Goal: Transaction & Acquisition: Purchase product/service

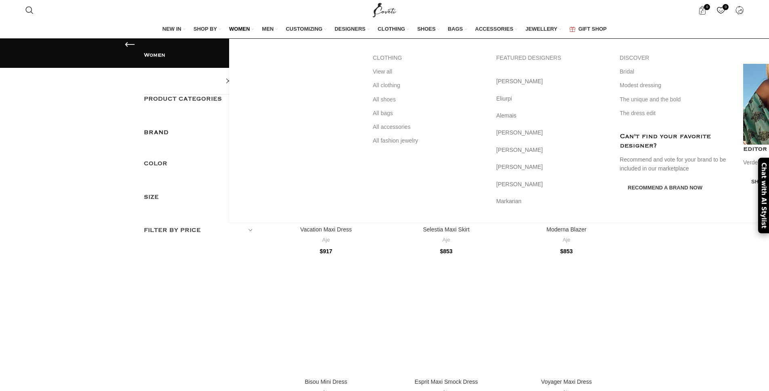
click at [250, 31] on span "WOMEN" at bounding box center [239, 28] width 21 height 7
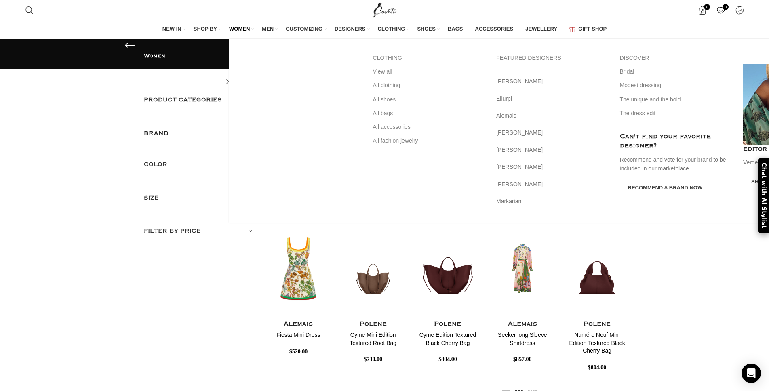
click at [250, 28] on span "WOMEN" at bounding box center [239, 28] width 21 height 7
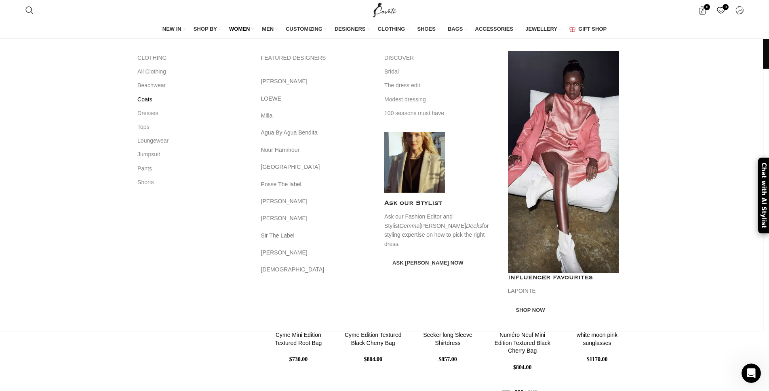
click at [151, 98] on link "Coats" at bounding box center [193, 100] width 112 height 14
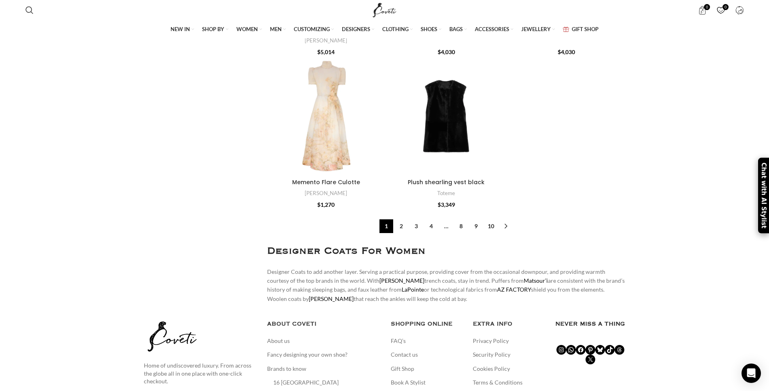
scroll to position [2851, 0]
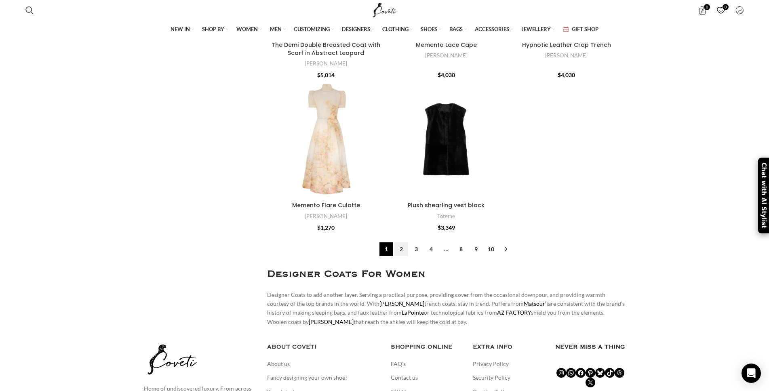
click at [401, 246] on link "2" at bounding box center [401, 249] width 14 height 14
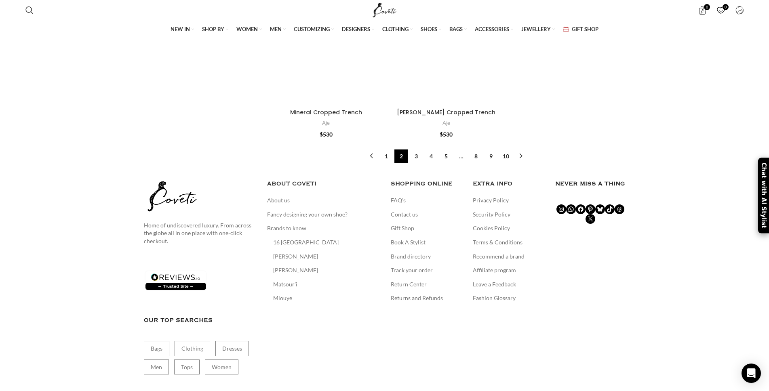
scroll to position [2639, 0]
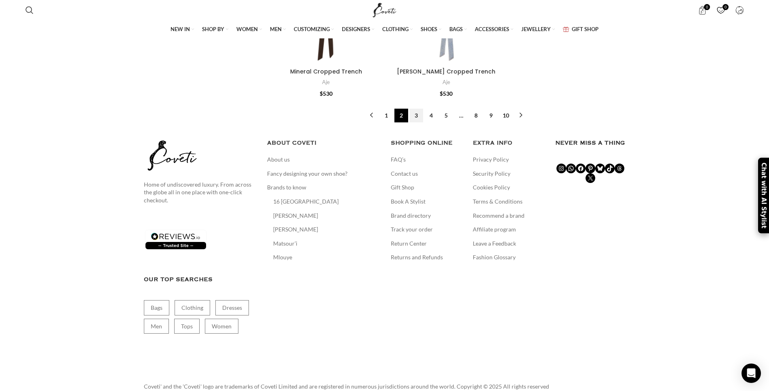
click at [417, 122] on link "3" at bounding box center [416, 116] width 14 height 14
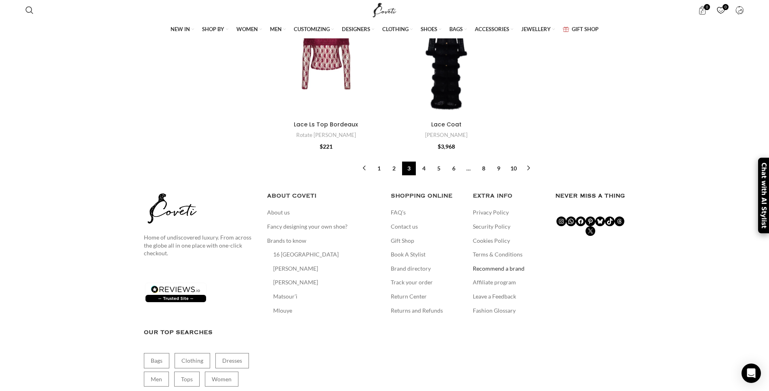
scroll to position [2616, 0]
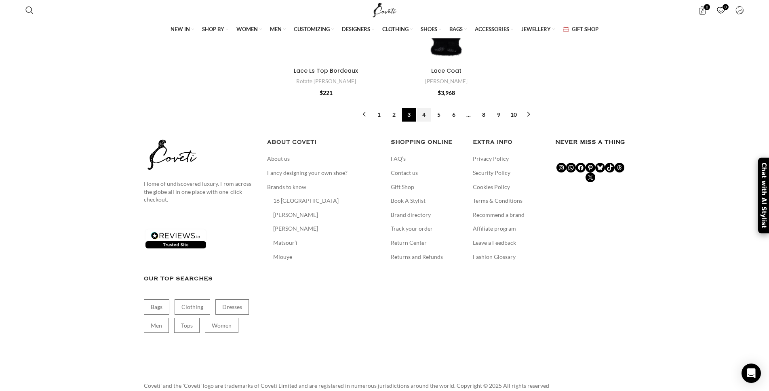
click at [424, 122] on link "4" at bounding box center [424, 115] width 14 height 14
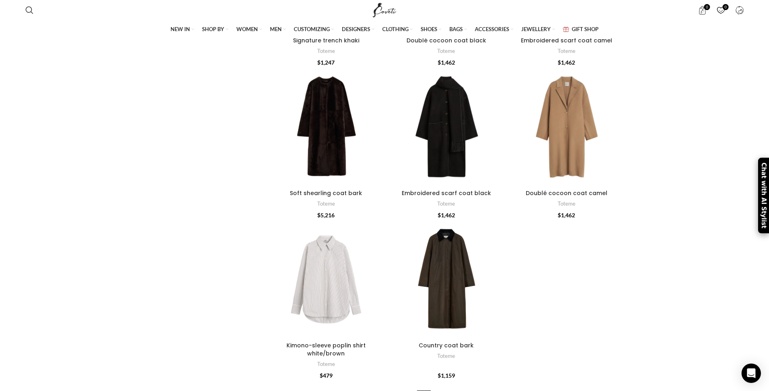
scroll to position [2400, 0]
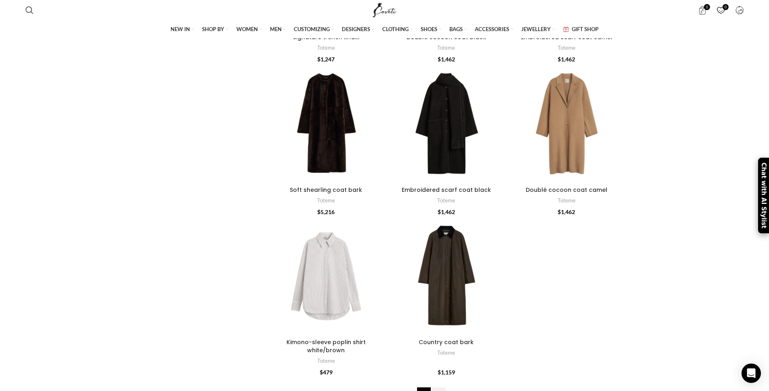
click at [436, 387] on link "5" at bounding box center [439, 394] width 14 height 14
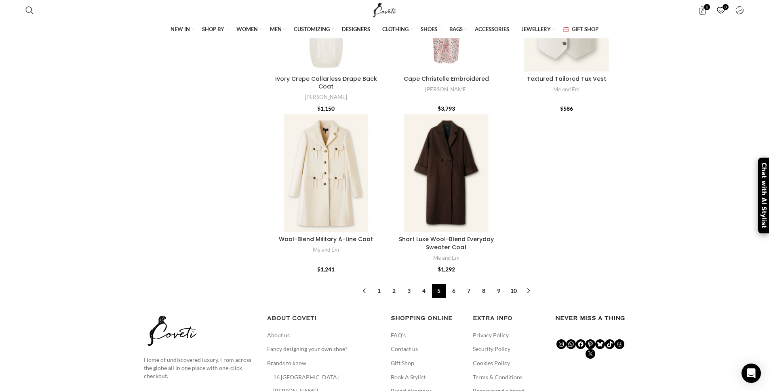
scroll to position [2518, 0]
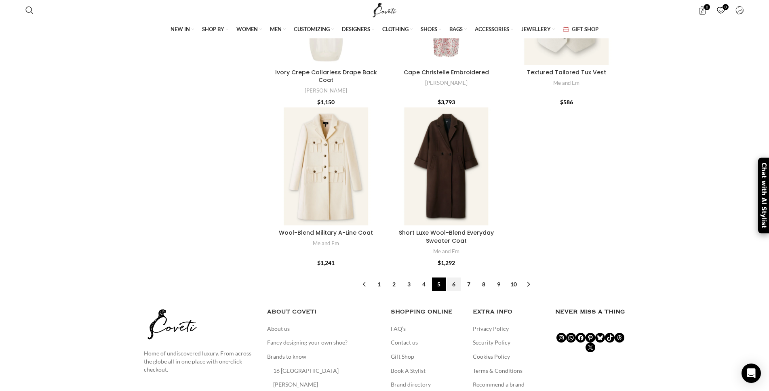
click at [449, 282] on link "6" at bounding box center [454, 285] width 14 height 14
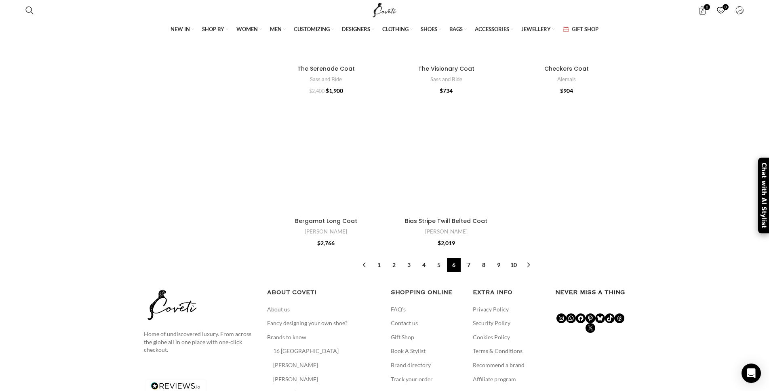
scroll to position [2469, 0]
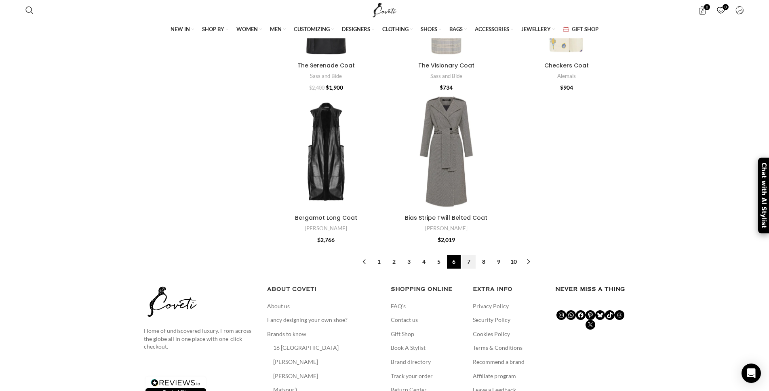
click at [470, 269] on link "7" at bounding box center [469, 262] width 14 height 14
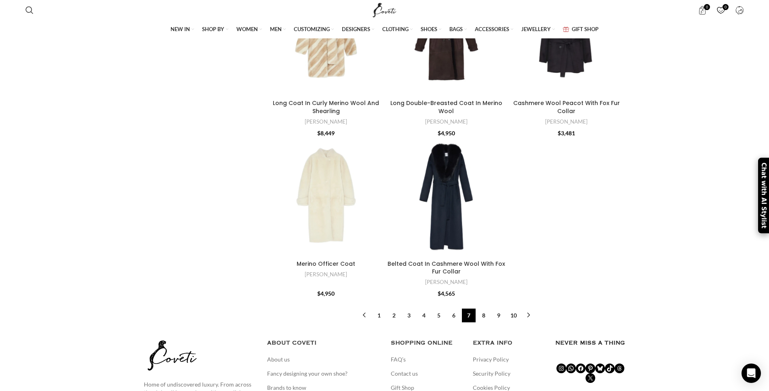
scroll to position [2512, 0]
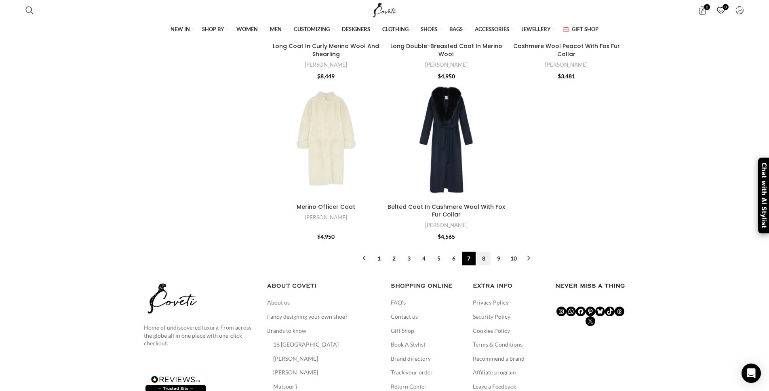
click at [482, 253] on link "8" at bounding box center [484, 259] width 14 height 14
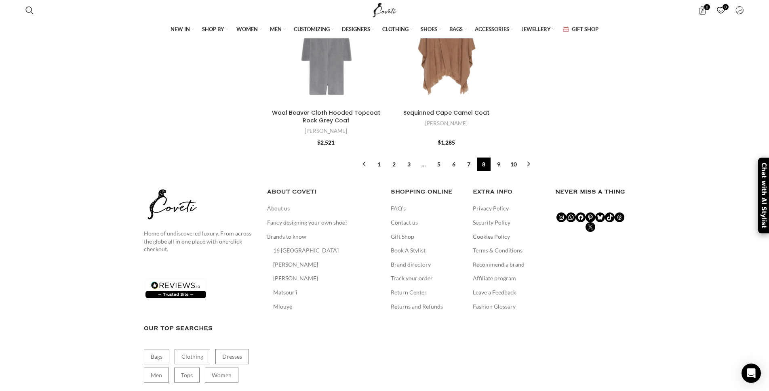
scroll to position [2647, 0]
click at [498, 156] on link "9" at bounding box center [499, 163] width 14 height 14
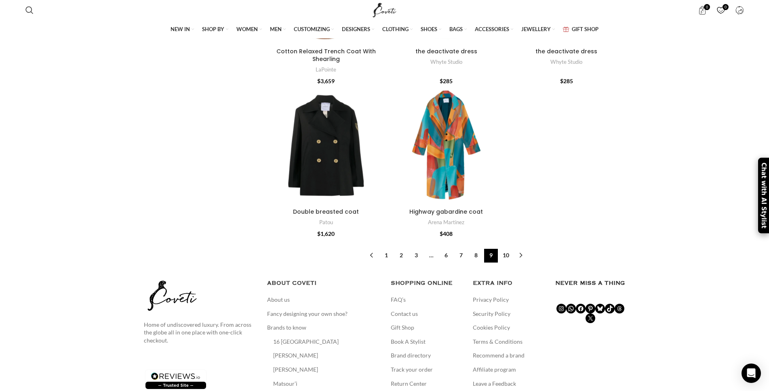
scroll to position [2544, 0]
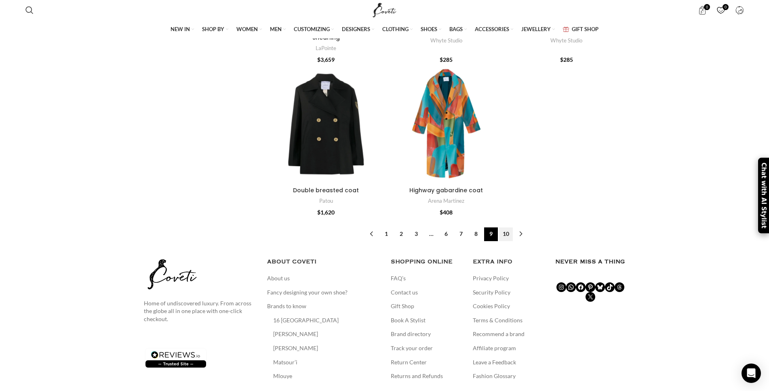
click at [507, 227] on link "10" at bounding box center [506, 234] width 14 height 14
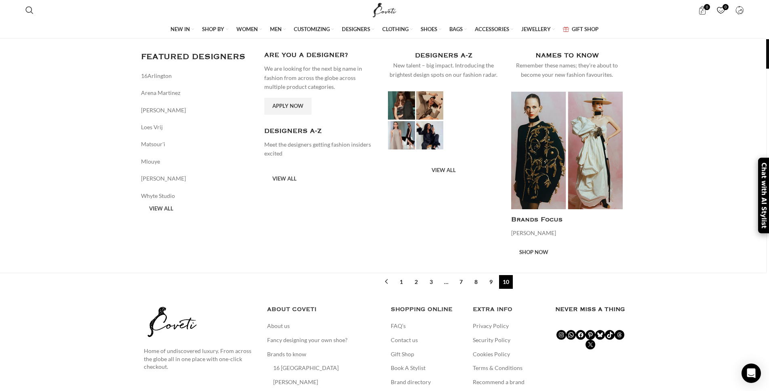
click at [360, 30] on span "DESIGNERS" at bounding box center [356, 28] width 28 height 7
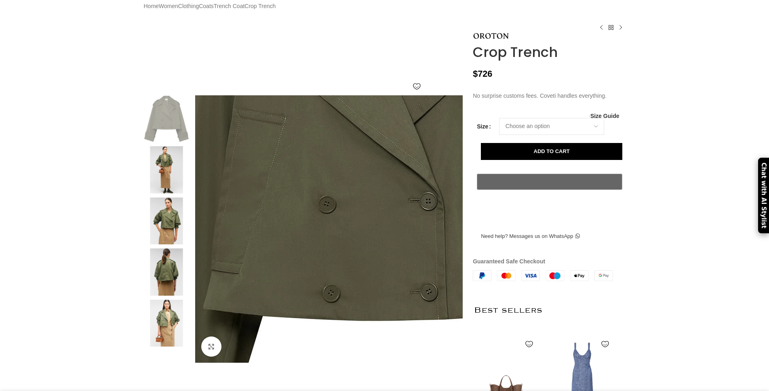
scroll to position [121, 0]
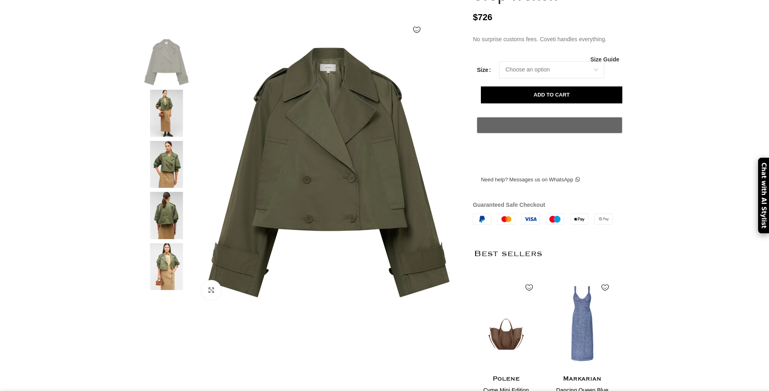
click at [156, 222] on img at bounding box center [166, 215] width 49 height 47
click at [168, 270] on img at bounding box center [166, 266] width 49 height 47
click at [164, 174] on img at bounding box center [166, 164] width 49 height 47
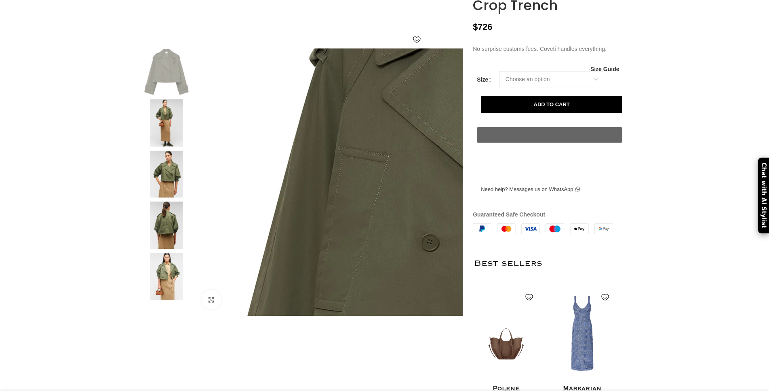
scroll to position [81, 0]
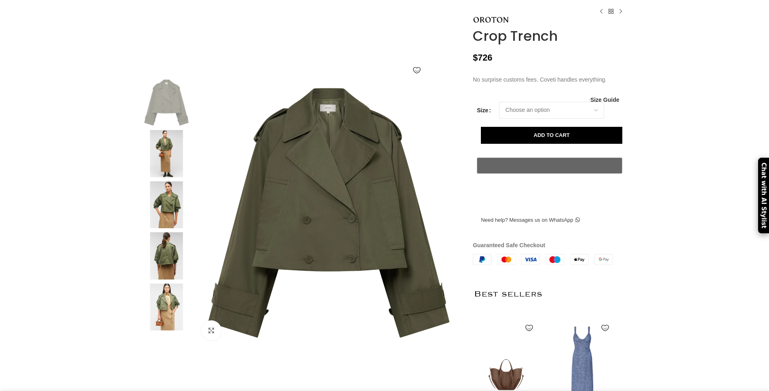
click at [171, 167] on img at bounding box center [166, 153] width 49 height 47
click at [166, 209] on img at bounding box center [166, 204] width 49 height 47
click at [171, 227] on img at bounding box center [166, 204] width 49 height 47
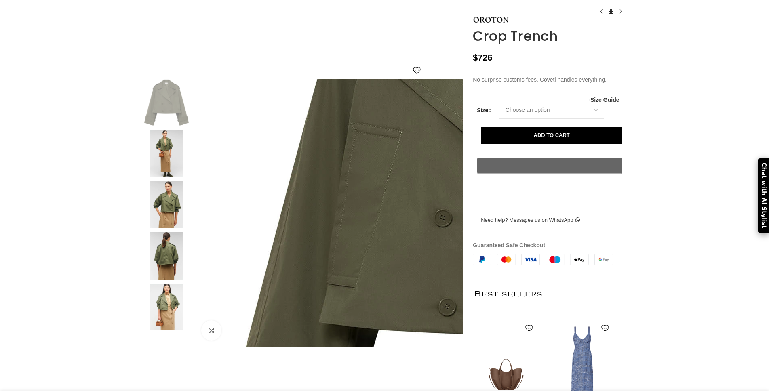
click at [235, 231] on img at bounding box center [493, 202] width 606 height 606
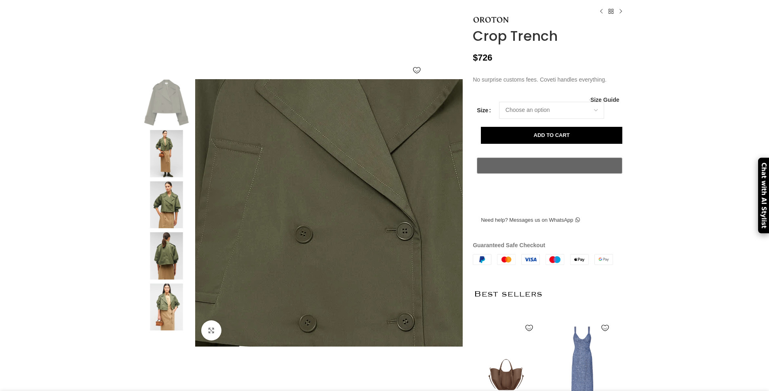
click at [308, 221] on img at bounding box center [354, 218] width 606 height 606
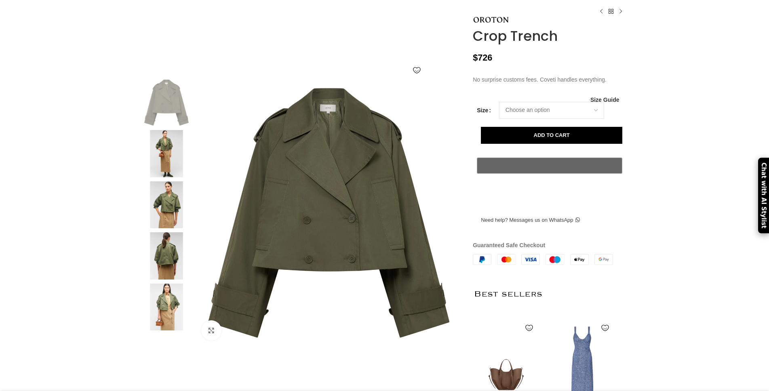
click at [170, 373] on img at bounding box center [166, 358] width 49 height 47
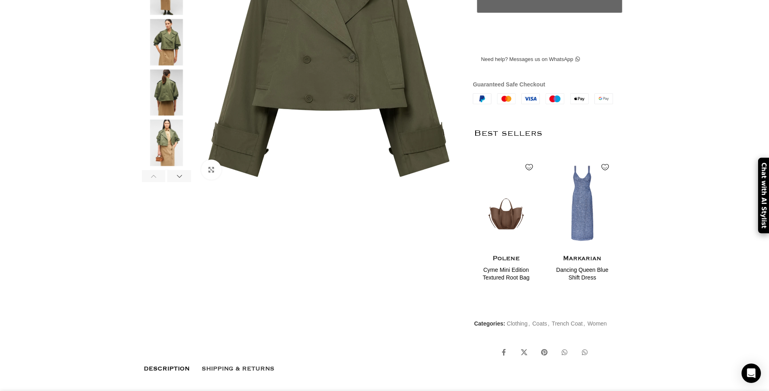
scroll to position [0, 340]
click at [167, 162] on img at bounding box center [166, 143] width 49 height 46
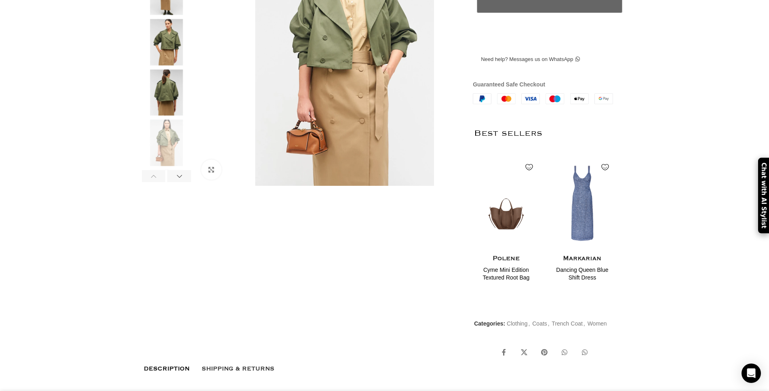
click at [167, 116] on img at bounding box center [166, 92] width 49 height 46
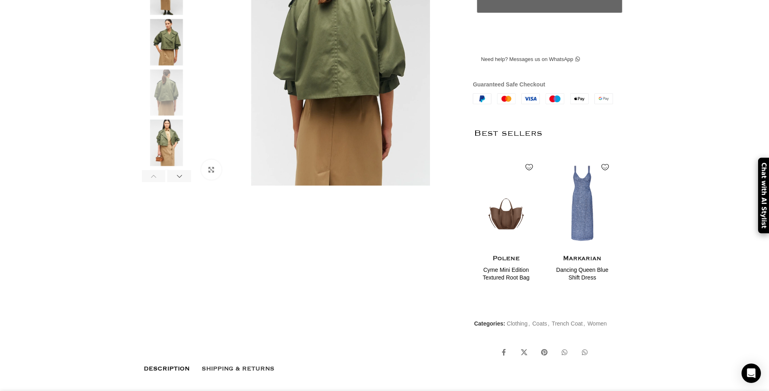
click at [169, 63] on img at bounding box center [166, 42] width 49 height 46
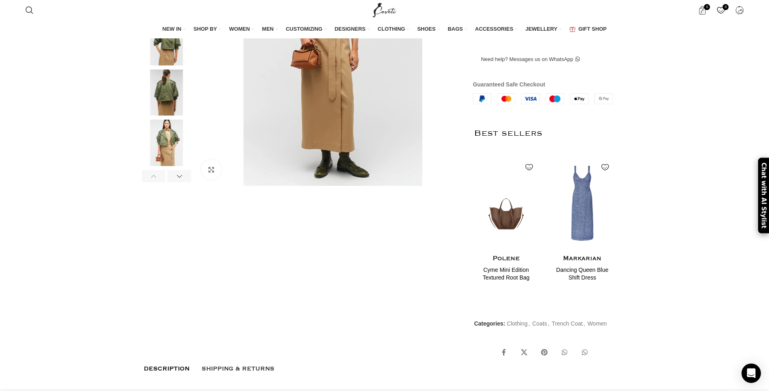
scroll to position [81, 0]
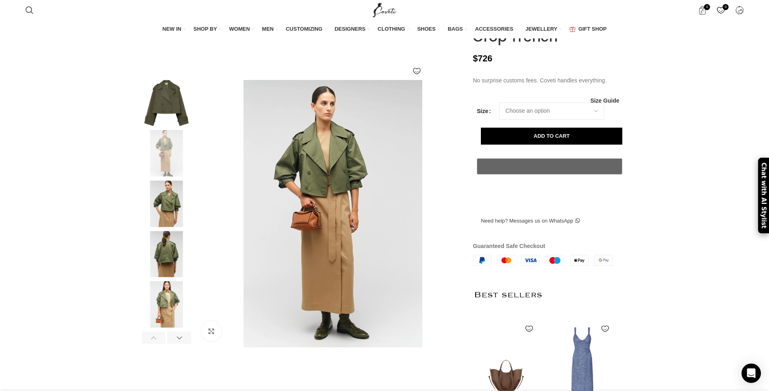
click at [166, 221] on img at bounding box center [166, 204] width 49 height 46
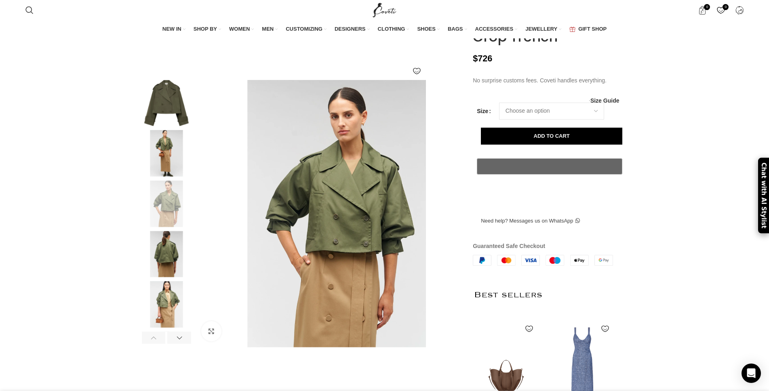
click at [171, 126] on img at bounding box center [166, 103] width 49 height 46
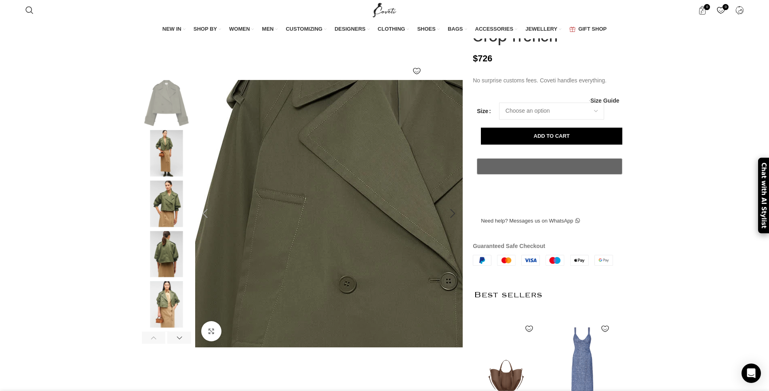
click at [353, 200] on img at bounding box center [397, 268] width 606 height 606
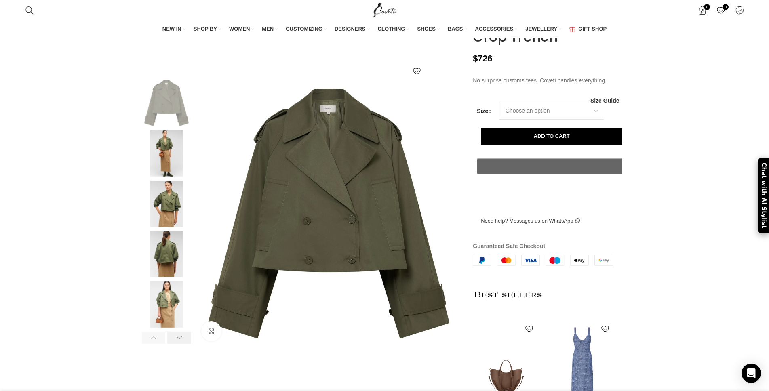
click at [181, 344] on div at bounding box center [179, 338] width 24 height 12
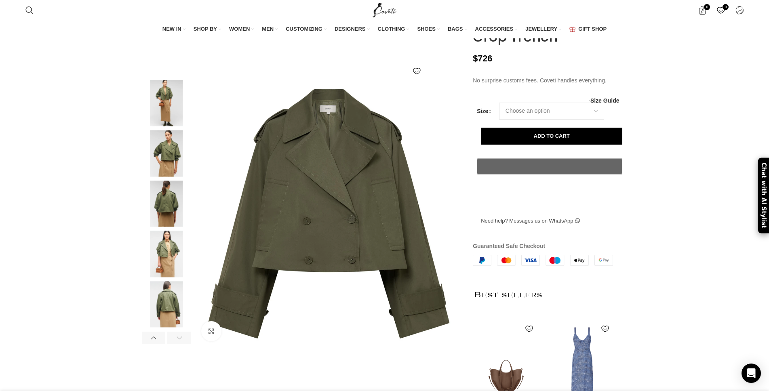
click at [181, 344] on div at bounding box center [179, 338] width 24 height 12
click at [169, 321] on img at bounding box center [166, 304] width 49 height 46
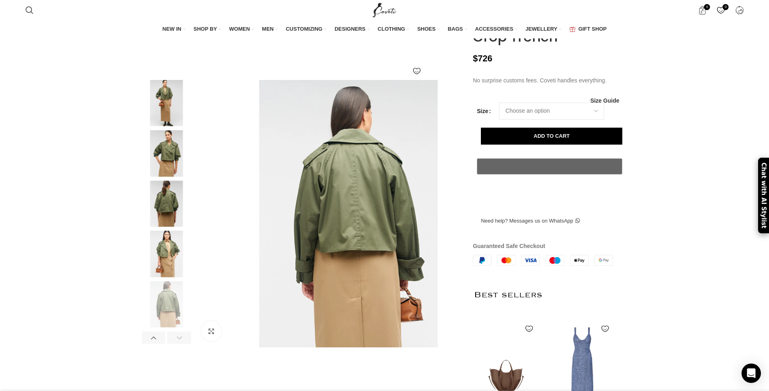
click at [173, 278] on img at bounding box center [166, 254] width 49 height 46
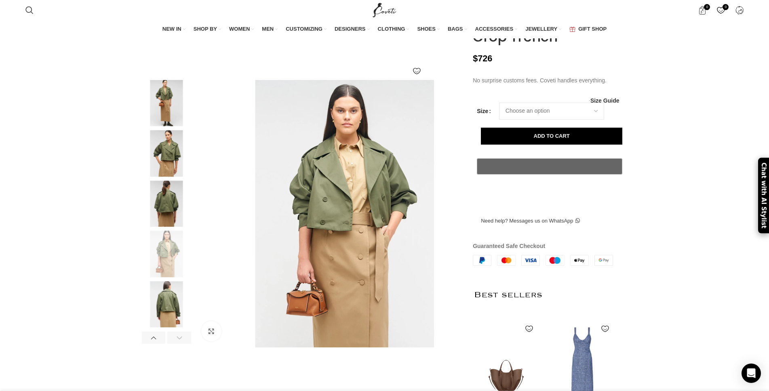
scroll to position [0, 425]
click at [164, 213] on img at bounding box center [166, 204] width 49 height 46
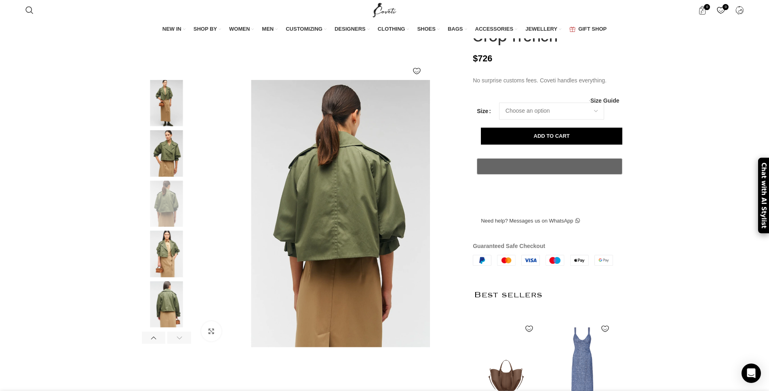
click at [166, 166] on img at bounding box center [166, 153] width 49 height 46
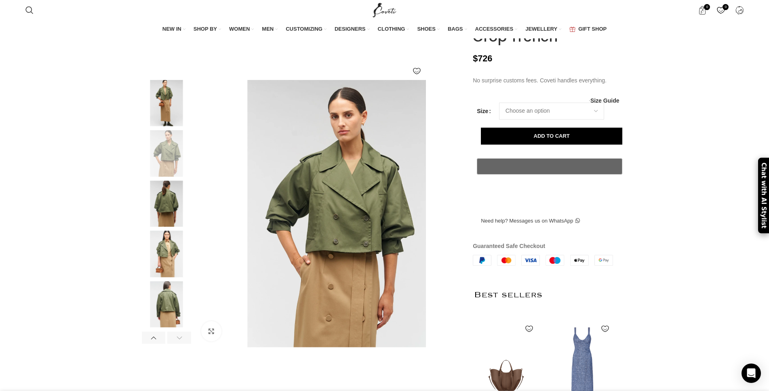
click at [164, 120] on img at bounding box center [166, 103] width 49 height 46
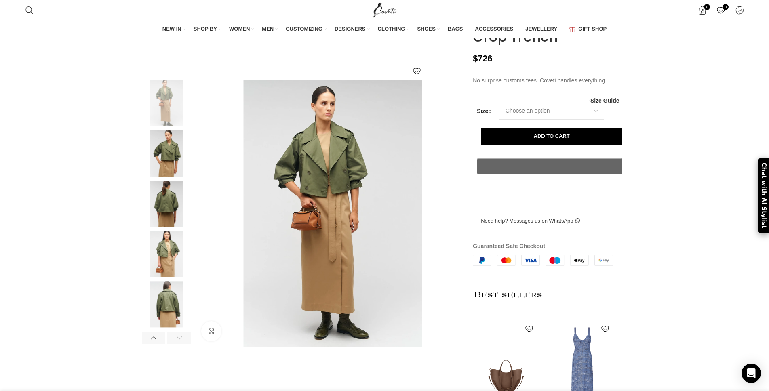
scroll to position [0, 595]
click at [169, 170] on img at bounding box center [166, 153] width 49 height 46
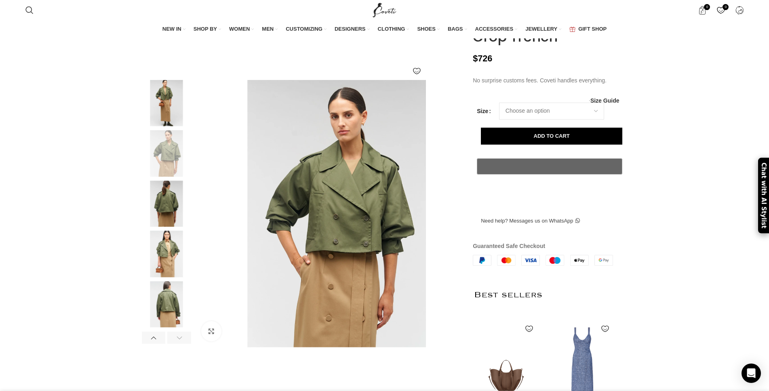
scroll to position [0, 255]
click at [153, 344] on div at bounding box center [154, 338] width 24 height 12
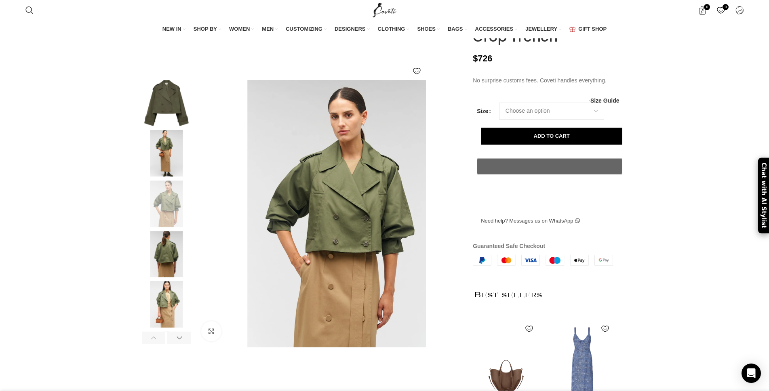
scroll to position [0, 340]
click at [166, 122] on img at bounding box center [166, 103] width 49 height 46
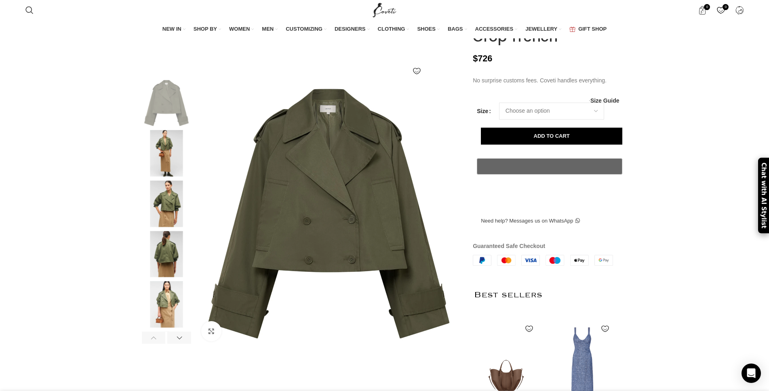
scroll to position [0, 425]
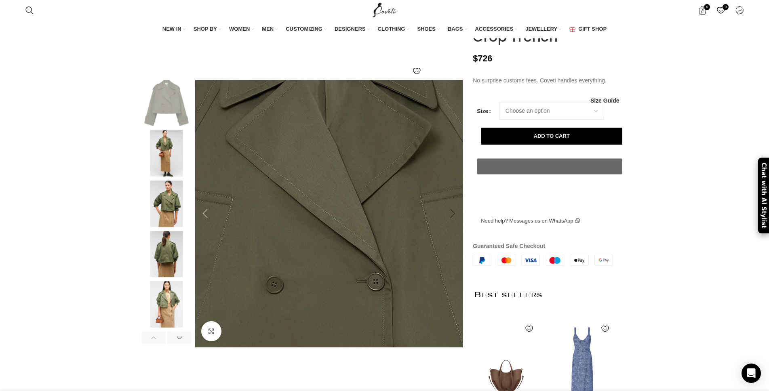
click at [331, 184] on img at bounding box center [324, 269] width 606 height 606
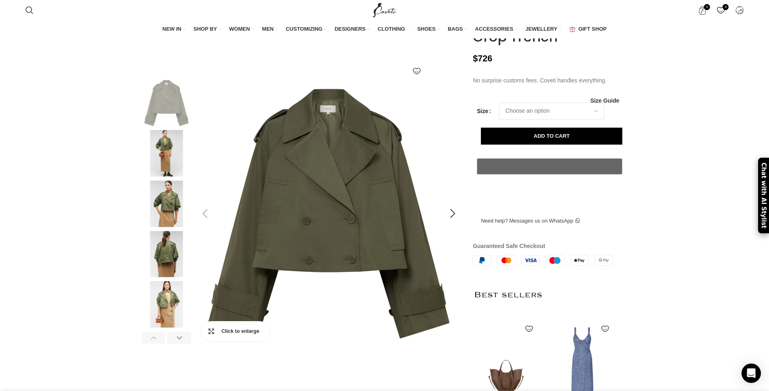
click at [212, 341] on link "Click to enlarge" at bounding box center [235, 331] width 68 height 20
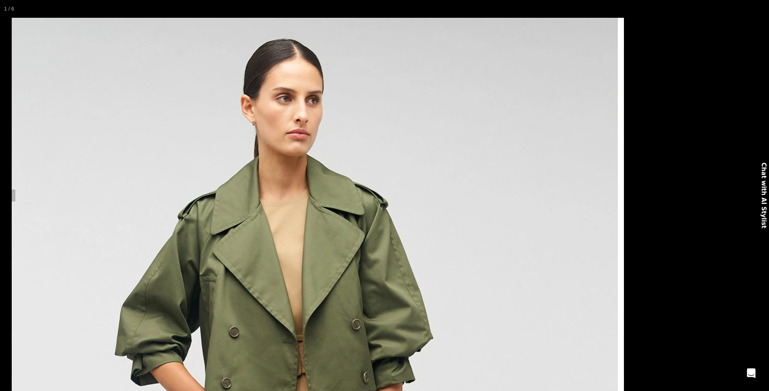
click at [208, 341] on link "Click to enlarge" at bounding box center [235, 331] width 68 height 20
click at [165, 177] on img at bounding box center [166, 153] width 49 height 46
click at [169, 218] on img at bounding box center [166, 204] width 49 height 46
click at [169, 266] on img at bounding box center [166, 254] width 49 height 46
click at [171, 314] on img at bounding box center [166, 304] width 49 height 46
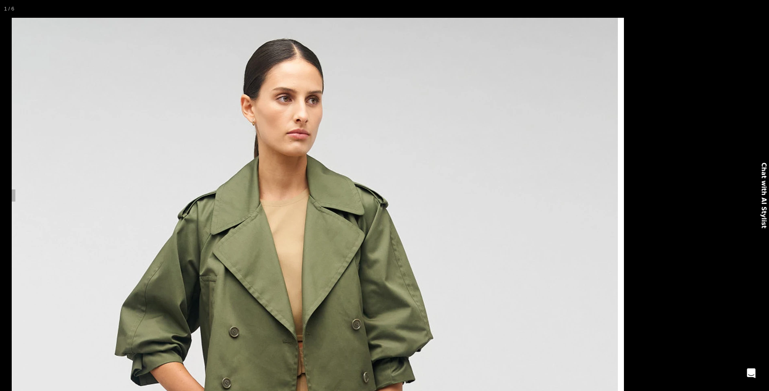
click at [181, 344] on div at bounding box center [179, 338] width 24 height 12
click at [166, 323] on img at bounding box center [166, 304] width 49 height 46
click at [155, 344] on div at bounding box center [154, 338] width 24 height 12
click at [181, 126] on img at bounding box center [166, 103] width 49 height 46
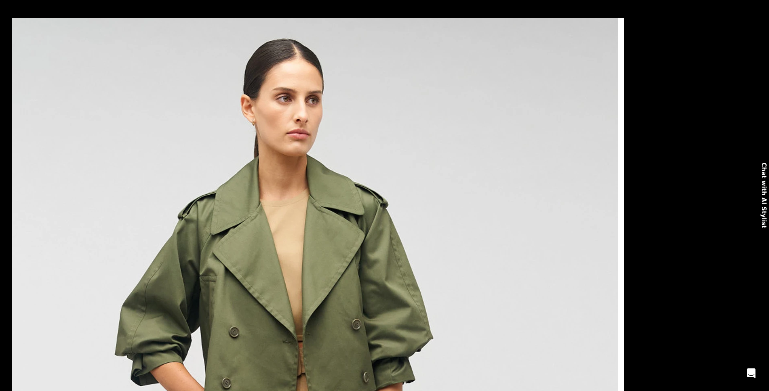
scroll to position [0, 765]
click at [158, 162] on img at bounding box center [166, 153] width 49 height 46
click at [165, 204] on img at bounding box center [166, 204] width 49 height 46
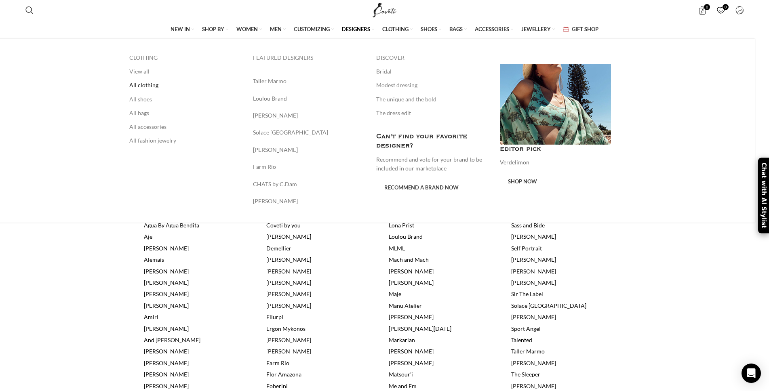
click at [162, 86] on link "All clothing" at bounding box center [185, 85] width 112 height 14
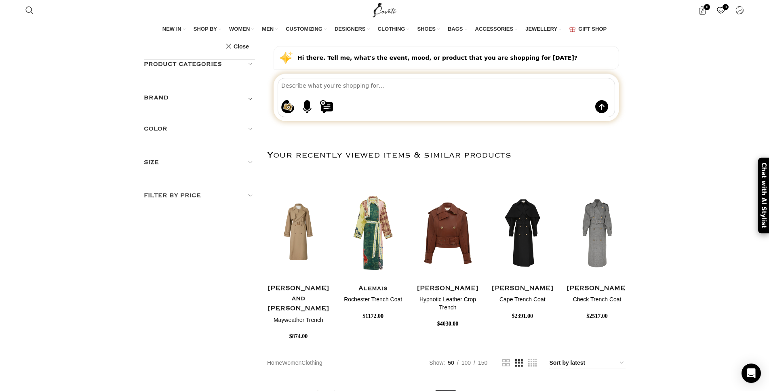
scroll to position [2, 0]
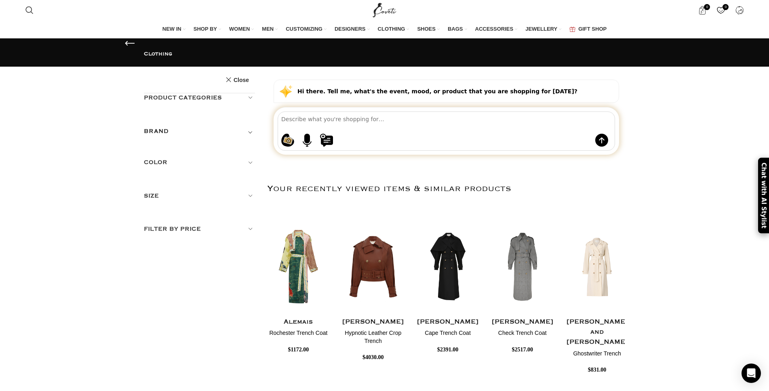
click at [255, 126] on span "Toggle filter" at bounding box center [250, 131] width 10 height 10
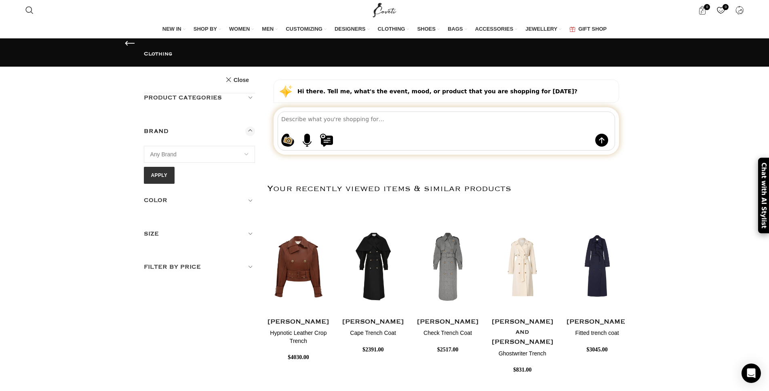
click at [151, 196] on h5 "Color" at bounding box center [200, 200] width 112 height 9
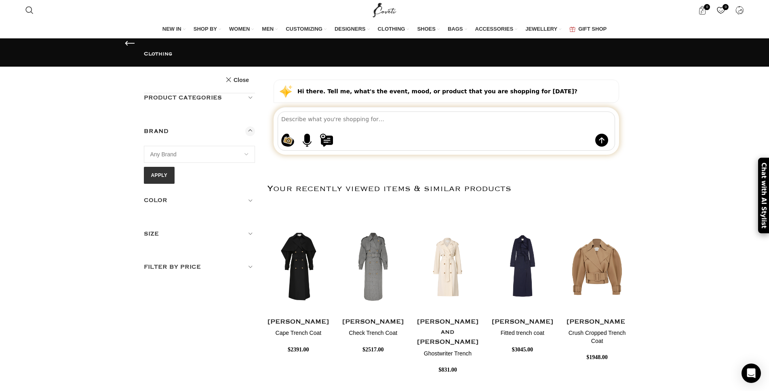
click at [164, 263] on h5 "Filter by price" at bounding box center [200, 267] width 112 height 9
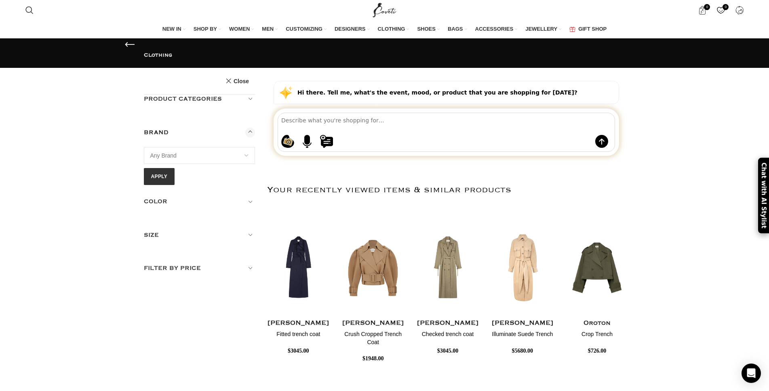
scroll to position [0, 0]
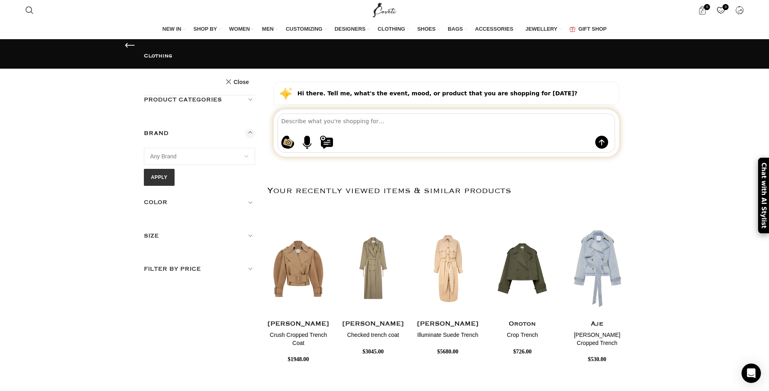
click at [377, 128] on textarea at bounding box center [447, 121] width 333 height 14
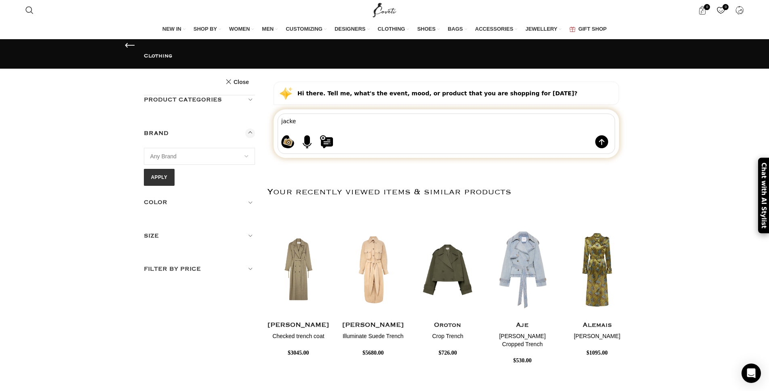
type textarea "jacket"
